Goal: Task Accomplishment & Management: Manage account settings

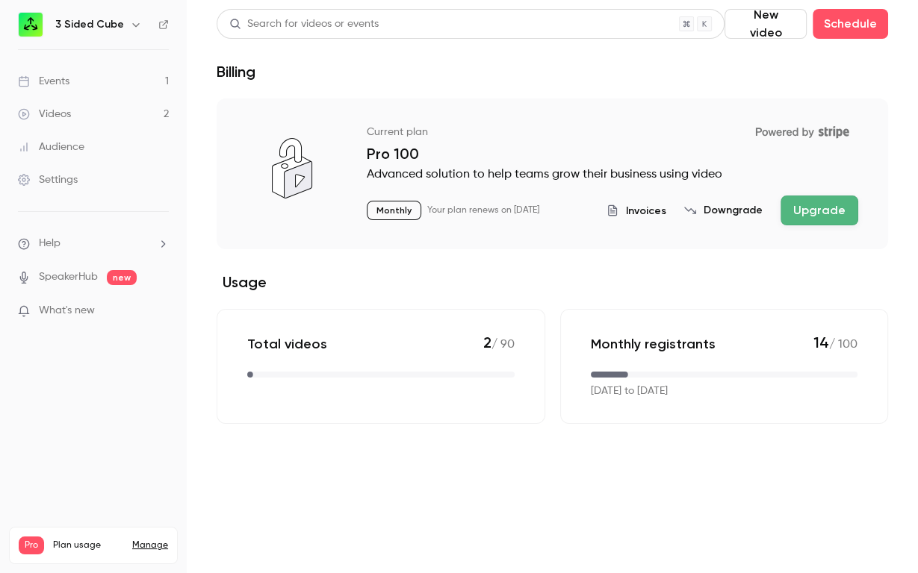
click at [75, 87] on link "Events 1" at bounding box center [93, 81] width 187 height 33
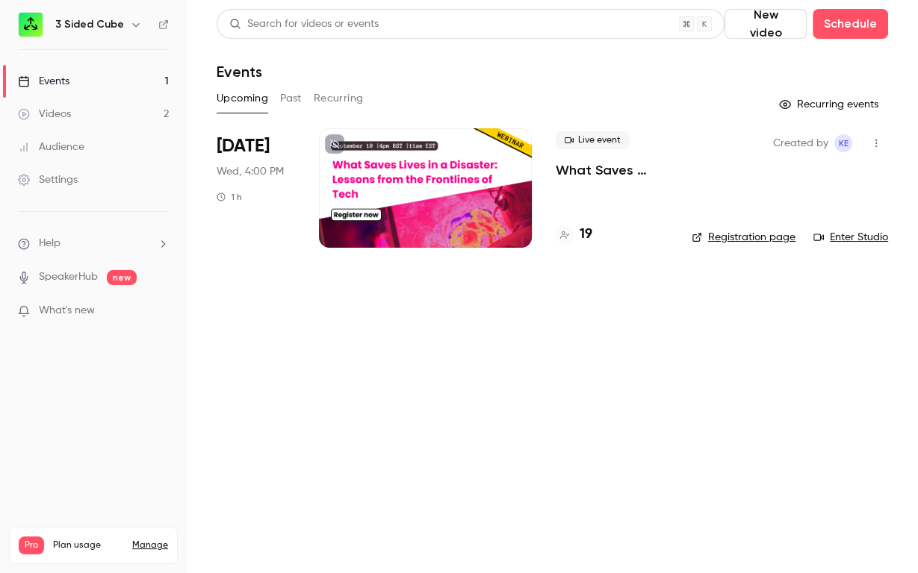
click at [598, 189] on div "Live event What Saves Lives in a Disaster: Lessons from the Frontlines of Tech …" at bounding box center [611, 187] width 112 height 119
click at [577, 160] on div "Live event What Saves Lives in a Disaster: Lessons from the Frontlines of Tech" at bounding box center [611, 155] width 112 height 48
click at [587, 172] on p "What Saves Lives in a Disaster: Lessons from the Frontlines of Tech" at bounding box center [611, 170] width 112 height 18
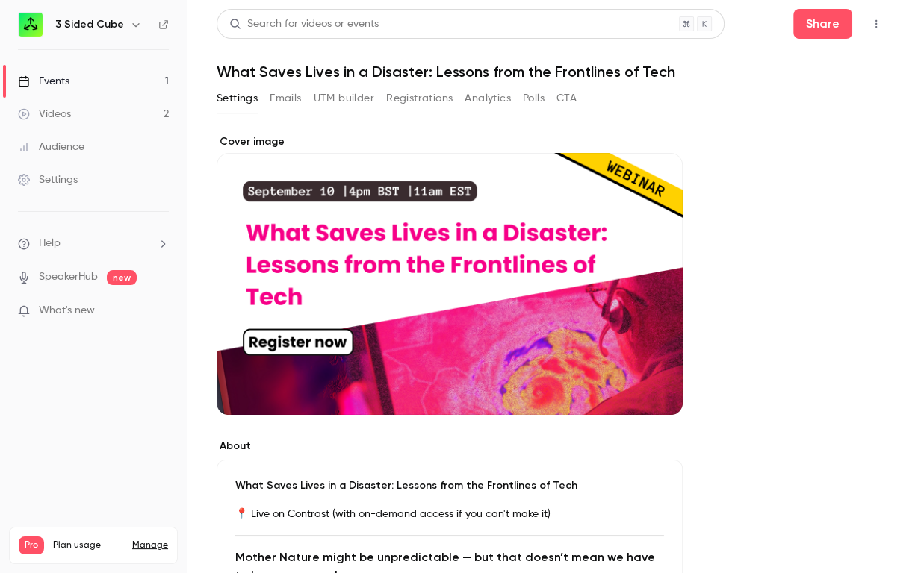
click at [293, 98] on button "Emails" at bounding box center [285, 99] width 31 height 24
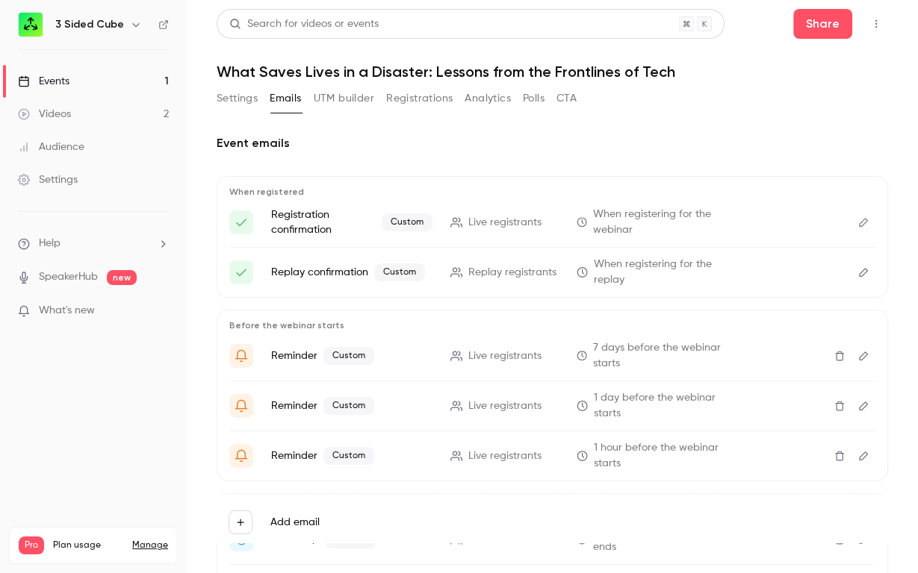
click at [866, 222] on icon "Edit" at bounding box center [863, 222] width 12 height 10
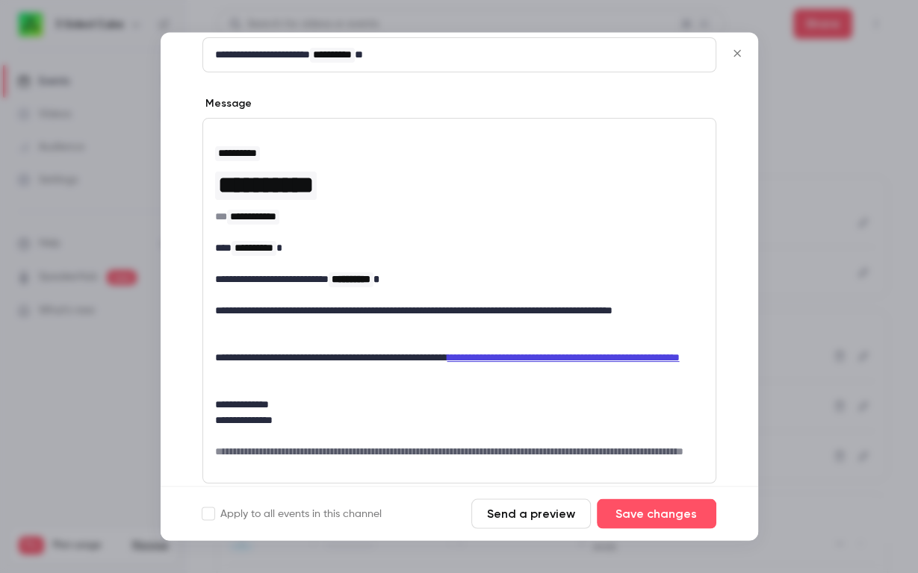
scroll to position [134, 0]
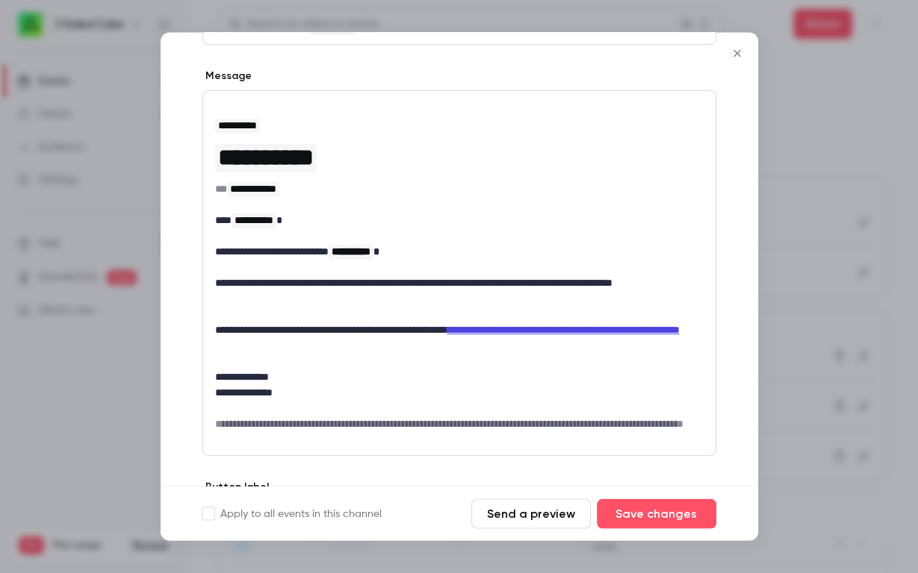
click at [732, 60] on button "Close" at bounding box center [737, 54] width 30 height 30
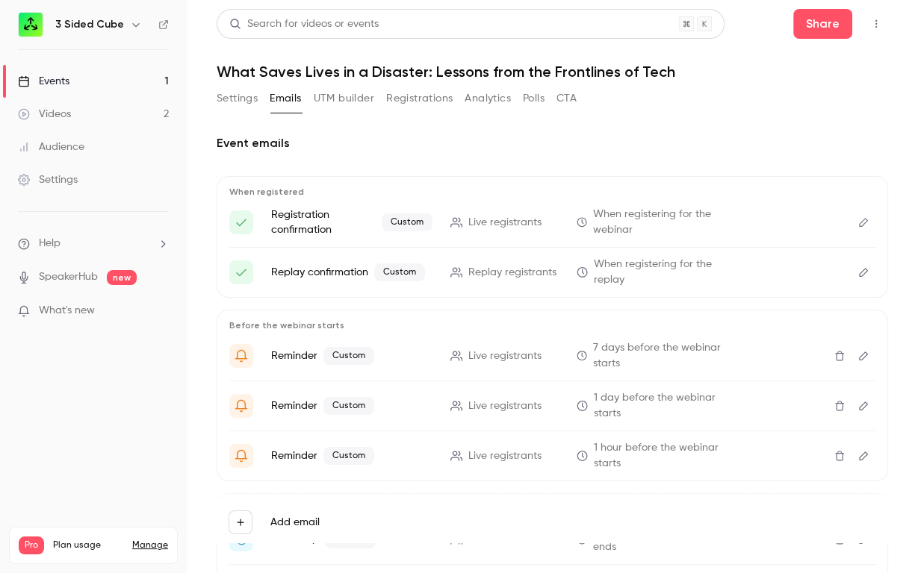
click at [57, 87] on div "Events" at bounding box center [44, 81] width 52 height 15
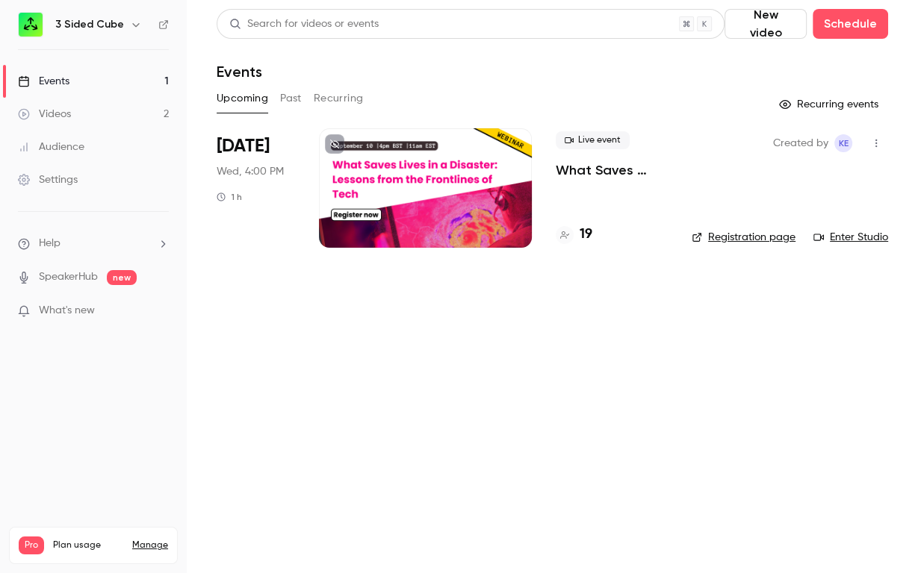
click at [286, 94] on button "Past" at bounding box center [291, 99] width 22 height 24
